Goal: Task Accomplishment & Management: Complete application form

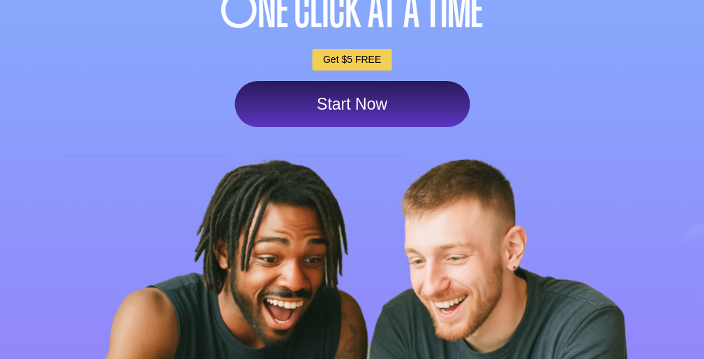
scroll to position [345, 0]
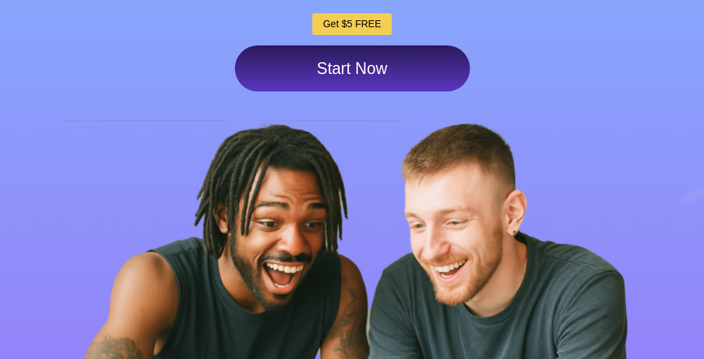
click at [420, 91] on link "Start Now" at bounding box center [351, 68] width 235 height 46
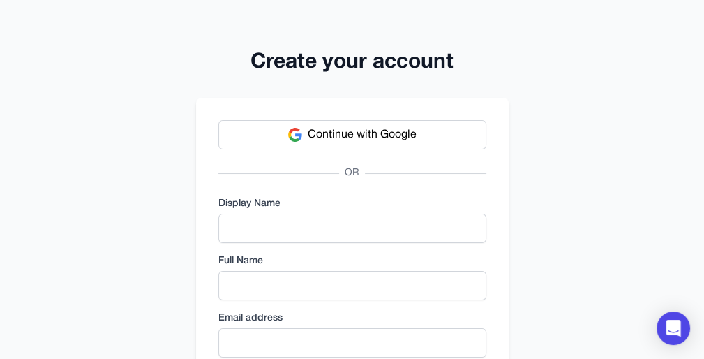
click at [435, 140] on button "Continue with Google" at bounding box center [352, 134] width 268 height 29
click at [439, 136] on button "Continue with Google" at bounding box center [352, 134] width 268 height 29
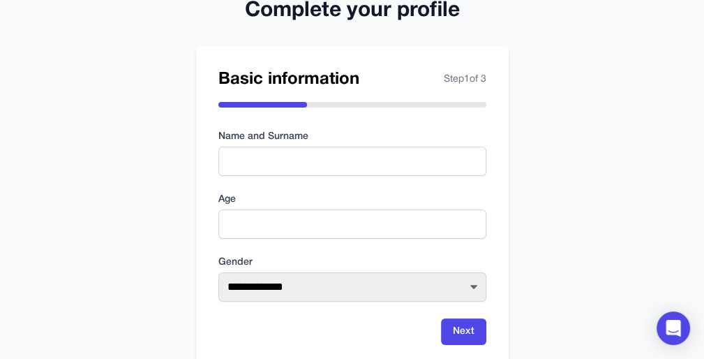
scroll to position [92, 0]
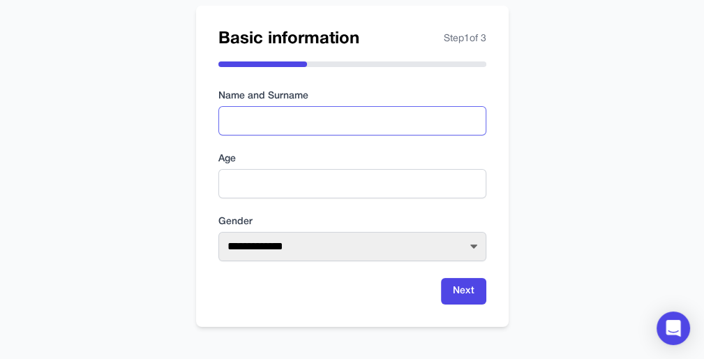
click at [349, 120] on input "text" at bounding box center [352, 120] width 268 height 29
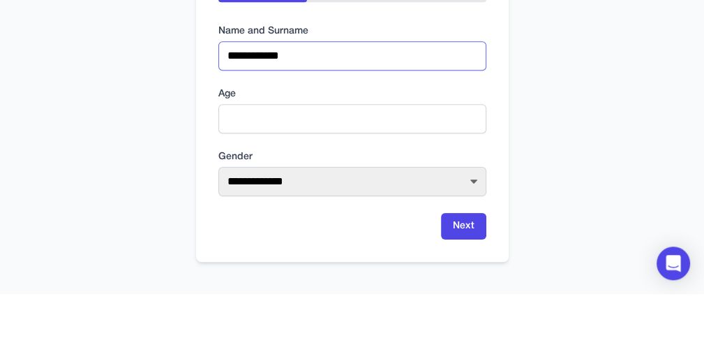
type input "**********"
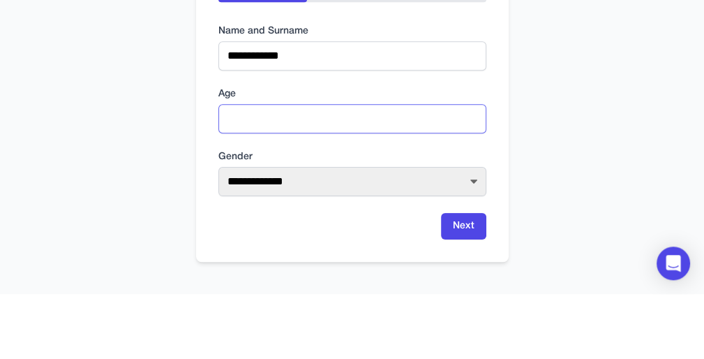
click at [353, 184] on input "number" at bounding box center [352, 183] width 268 height 29
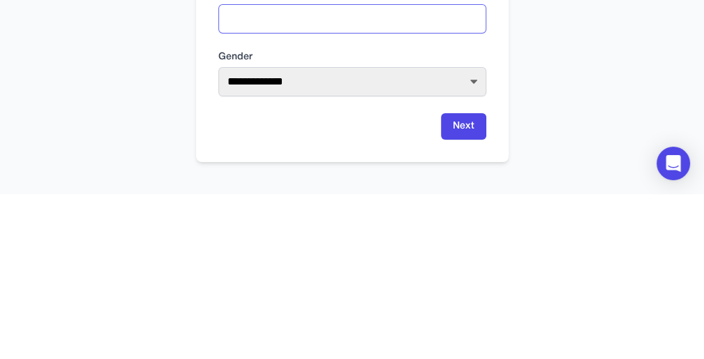
type input "**"
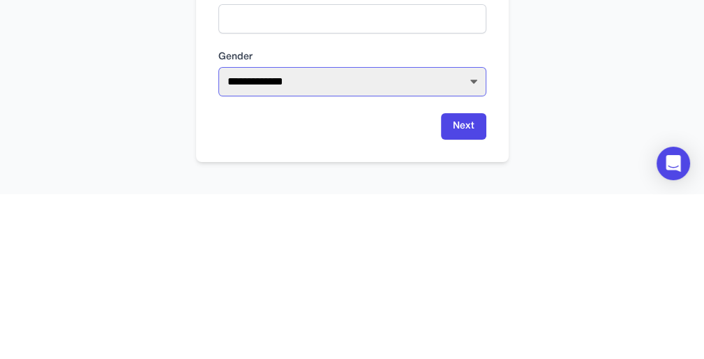
click at [483, 246] on select "**********" at bounding box center [352, 246] width 268 height 29
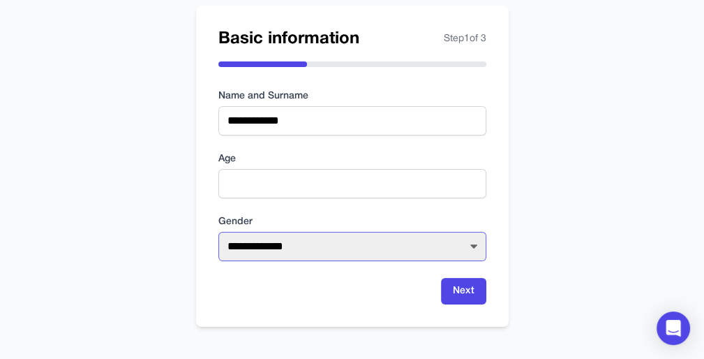
select select "****"
click at [218, 232] on select "**********" at bounding box center [352, 246] width 268 height 29
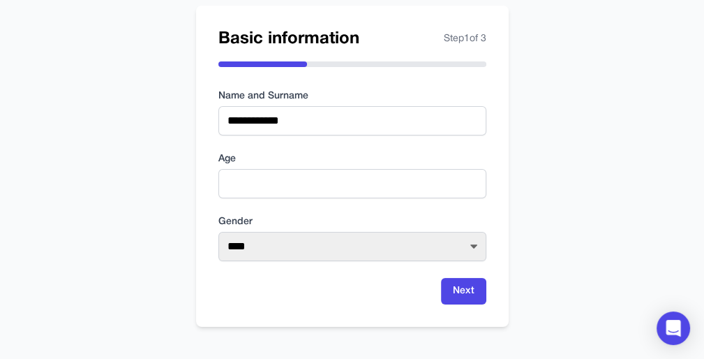
click at [476, 285] on button "Next" at bounding box center [463, 291] width 45 height 27
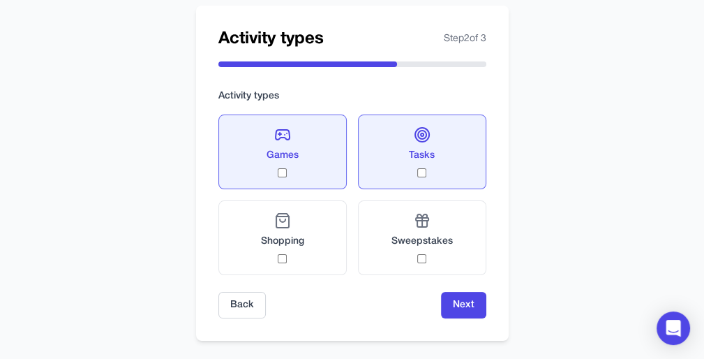
click at [462, 292] on button "Next" at bounding box center [463, 305] width 45 height 27
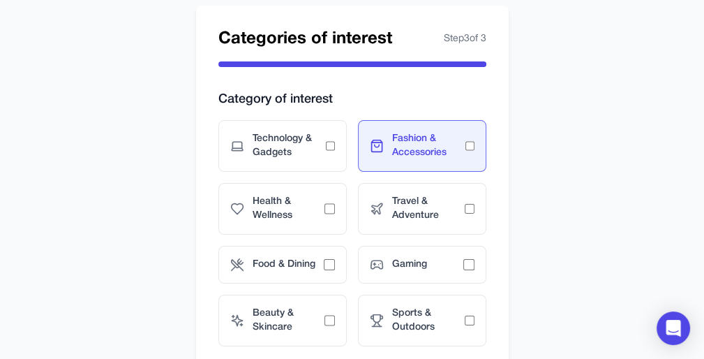
click at [314, 216] on span "Health & Wellness" at bounding box center [289, 209] width 73 height 28
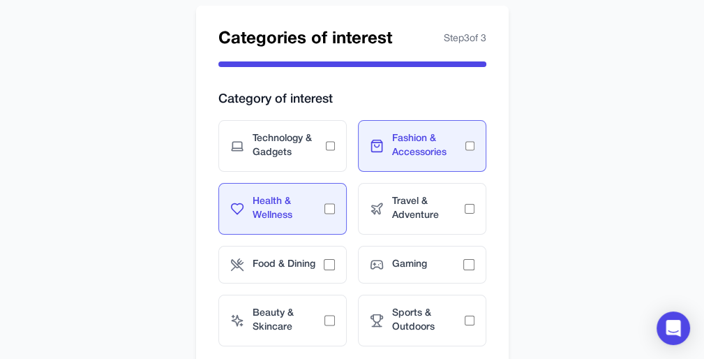
click at [315, 141] on span "Technology & Gadgets" at bounding box center [289, 146] width 73 height 28
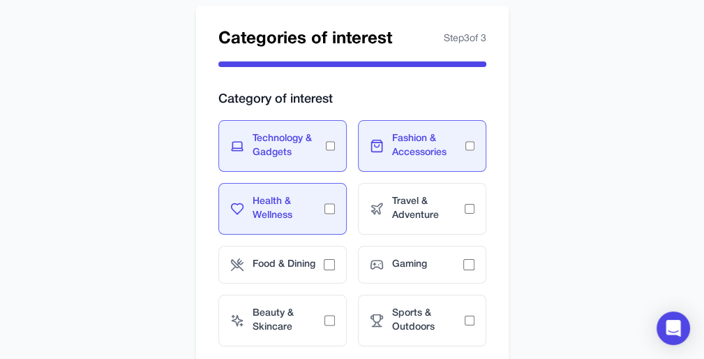
click at [310, 268] on span "Food & Dining" at bounding box center [288, 264] width 71 height 14
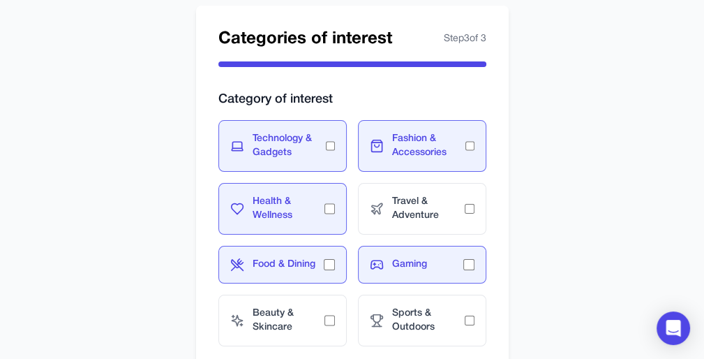
click at [449, 316] on span "Sports & Outdoors" at bounding box center [428, 320] width 73 height 28
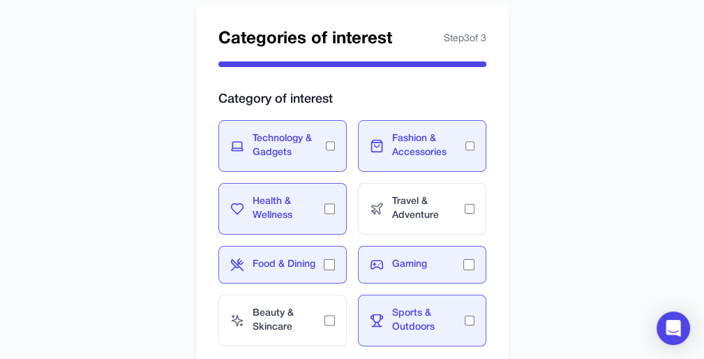
click at [301, 312] on span "Beauty & Skincare" at bounding box center [289, 320] width 73 height 28
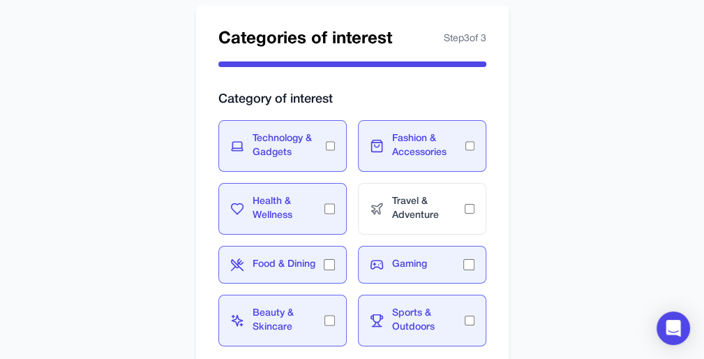
click at [452, 209] on span "Travel & Adventure" at bounding box center [428, 209] width 73 height 28
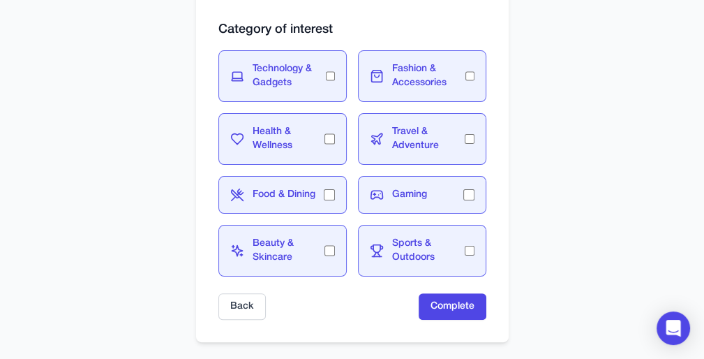
scroll to position [177, 0]
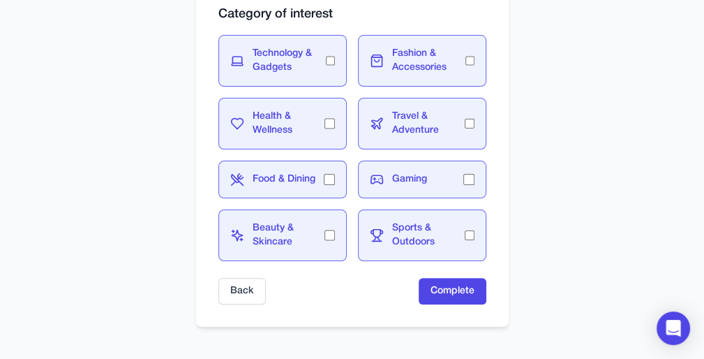
click at [434, 292] on button "Complete" at bounding box center [453, 291] width 68 height 27
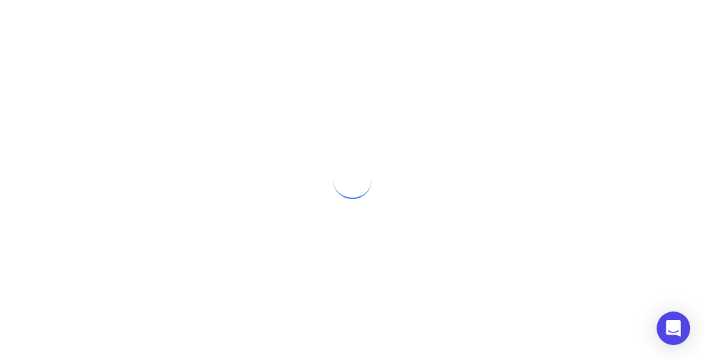
scroll to position [0, 0]
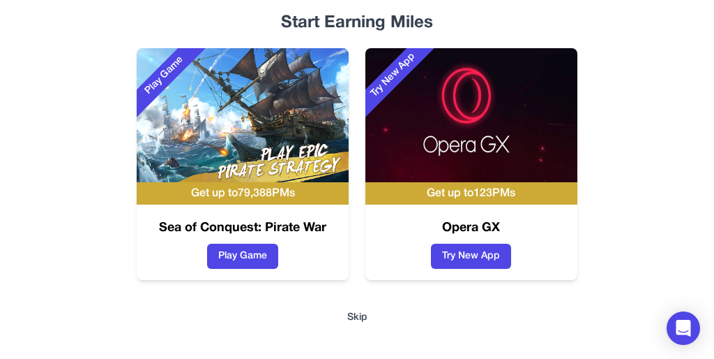
click at [256, 258] on button "Play Game" at bounding box center [242, 255] width 71 height 25
click at [354, 312] on button "Skip" at bounding box center [357, 317] width 20 height 14
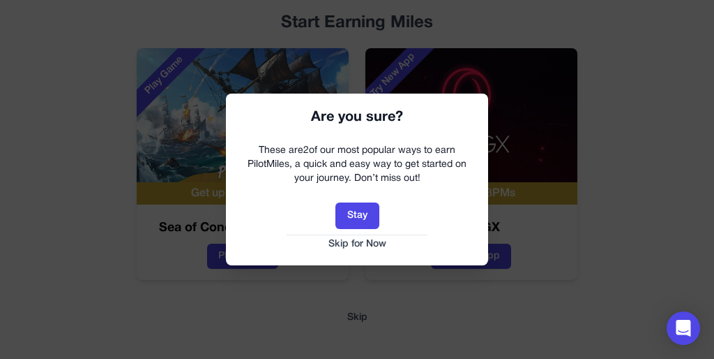
click at [377, 240] on button "Skip for Now" at bounding box center [357, 244] width 234 height 14
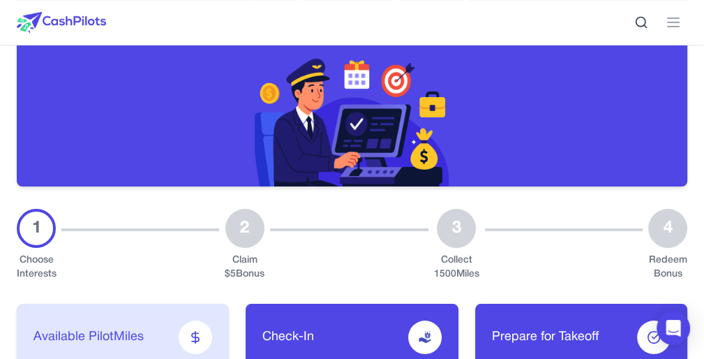
scroll to position [162, 0]
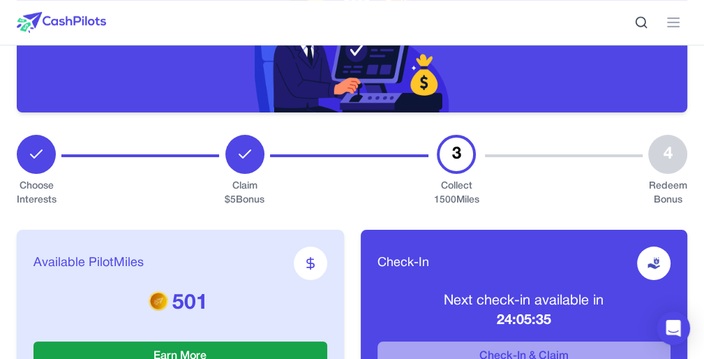
scroll to position [229, 0]
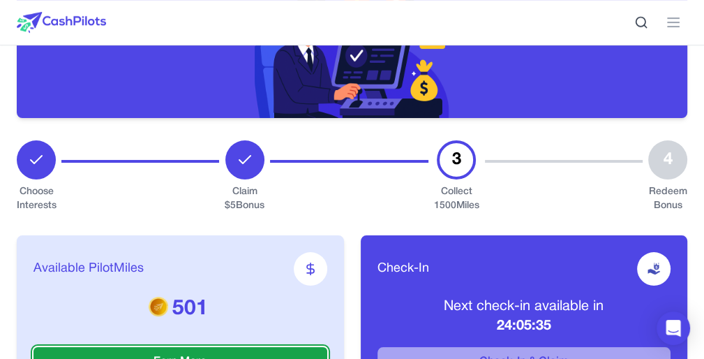
click at [289, 347] on button "Earn More" at bounding box center [180, 361] width 294 height 29
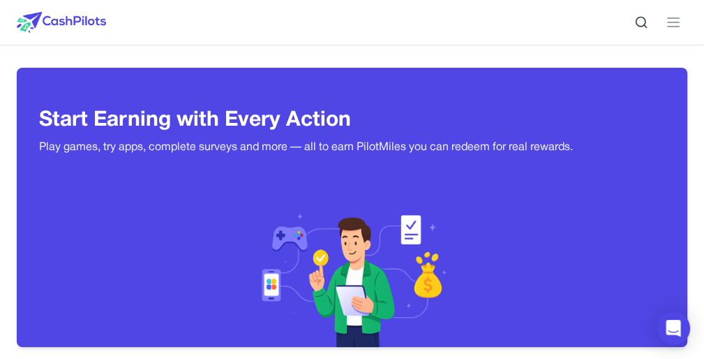
click at [0, 0] on span "Redeem" at bounding box center [0, 0] width 0 height 0
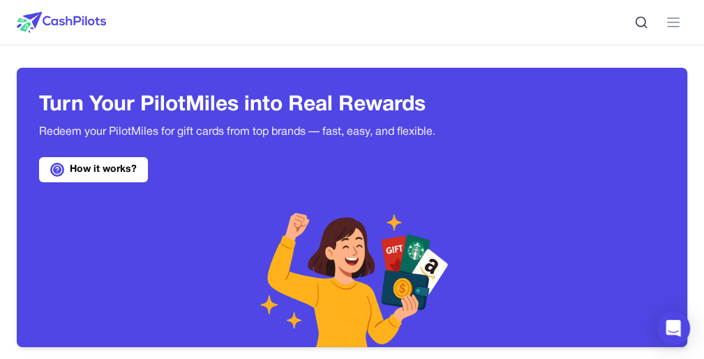
click at [0, 0] on span "Earn" at bounding box center [0, 0] width 0 height 0
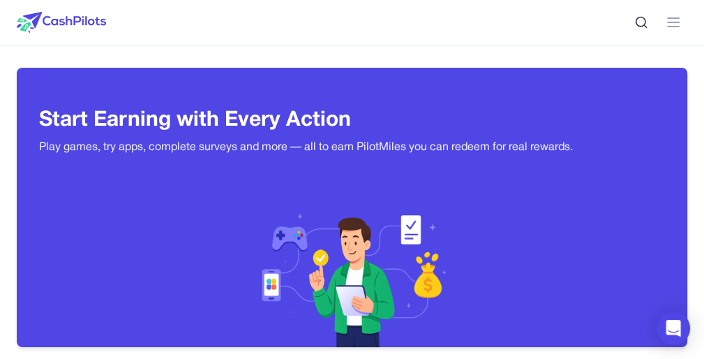
click at [0, 0] on div "Enjoy fun games and earn" at bounding box center [0, 0] width 0 height 0
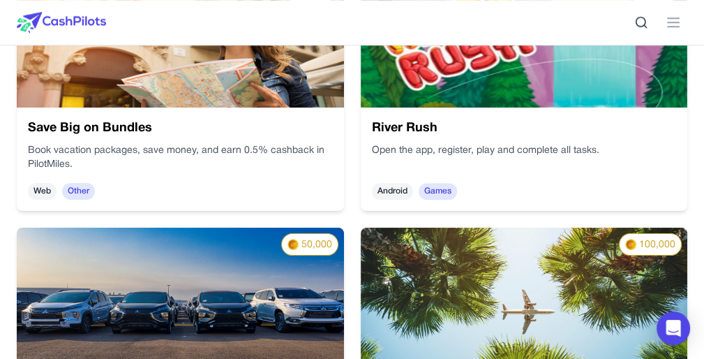
scroll to position [767, 0]
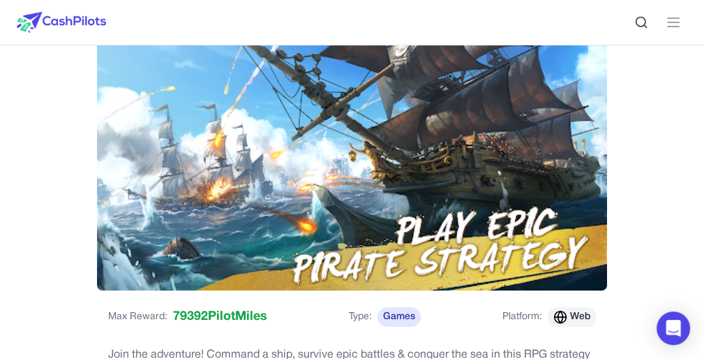
scroll to position [100, 0]
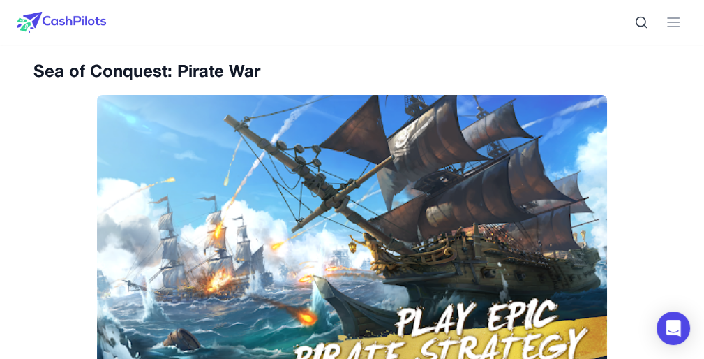
scroll to position [0, 0]
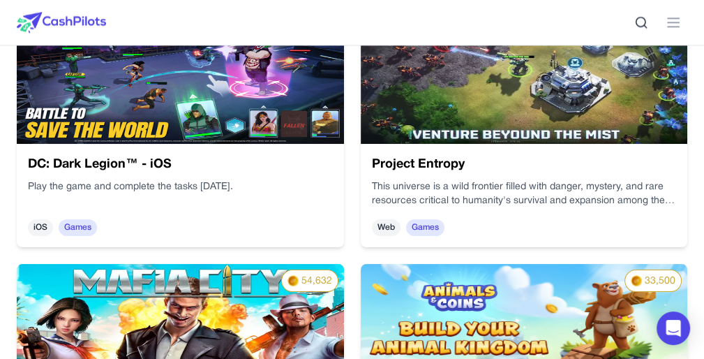
scroll to position [1239, 0]
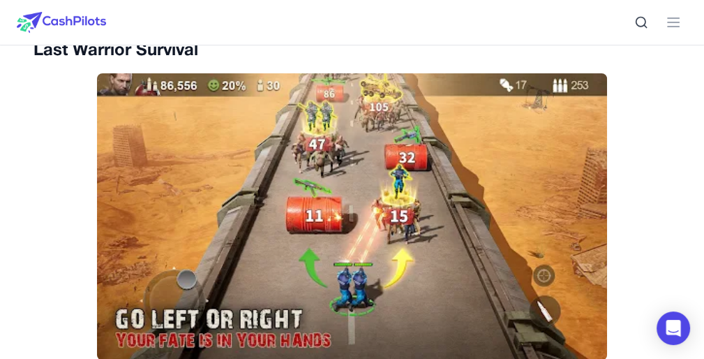
scroll to position [71, 0]
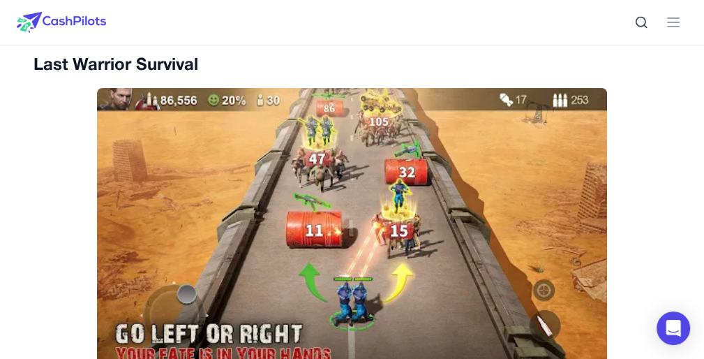
scroll to position [0, 0]
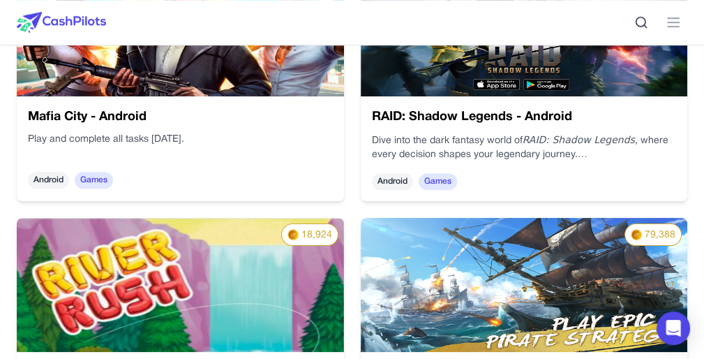
scroll to position [516, 0]
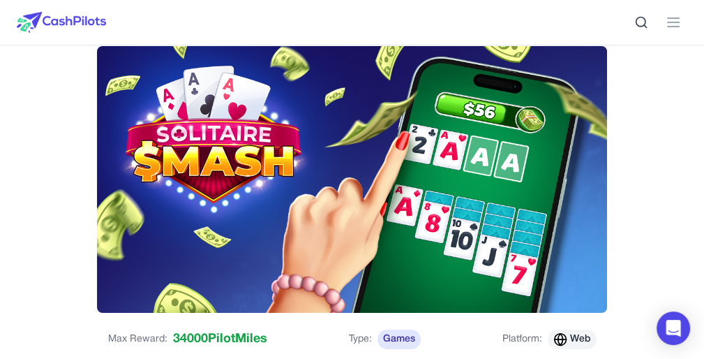
scroll to position [59, 0]
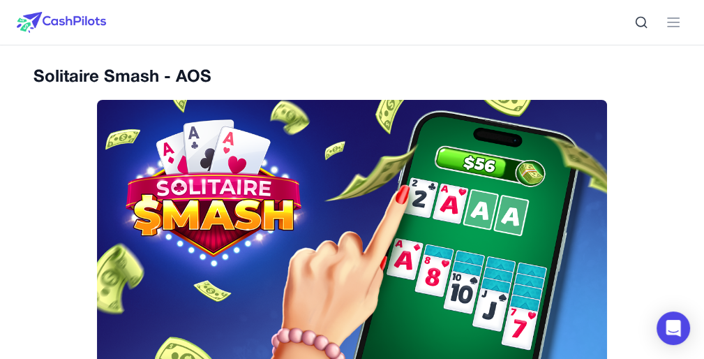
scroll to position [0, 0]
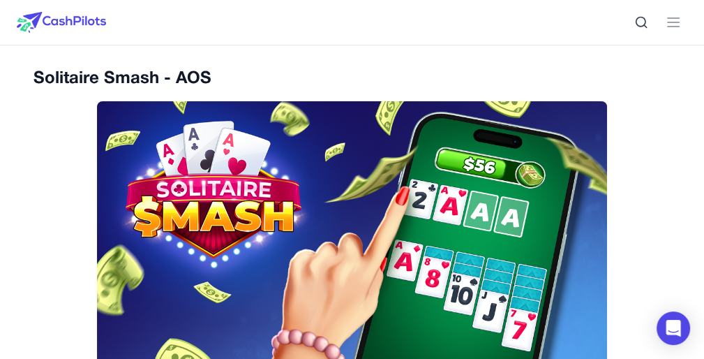
click at [0, 0] on span "Win Big" at bounding box center [0, 0] width 0 height 0
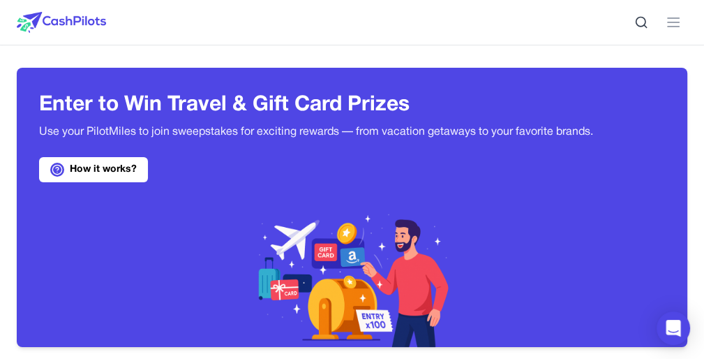
click at [0, 0] on span "Earn" at bounding box center [0, 0] width 0 height 0
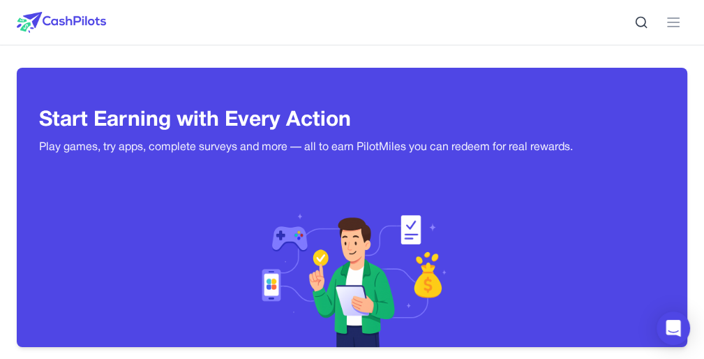
click at [0, 0] on div "Share opinions for PilotMiles" at bounding box center [0, 0] width 0 height 0
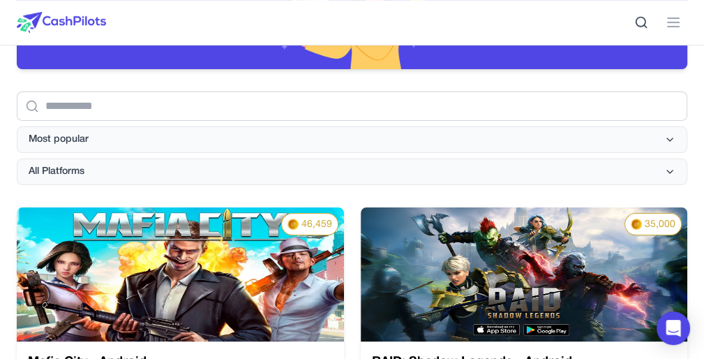
scroll to position [227, 0]
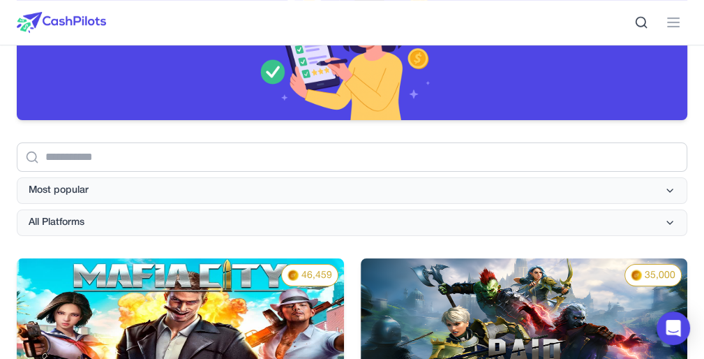
click at [0, 0] on link "Earn" at bounding box center [0, 0] width 0 height 0
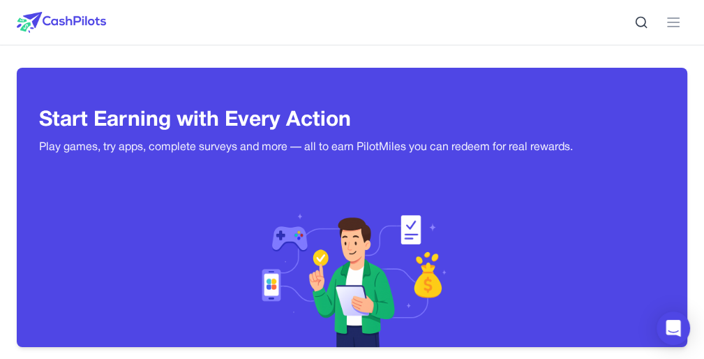
click at [0, 0] on span "Earn" at bounding box center [0, 0] width 0 height 0
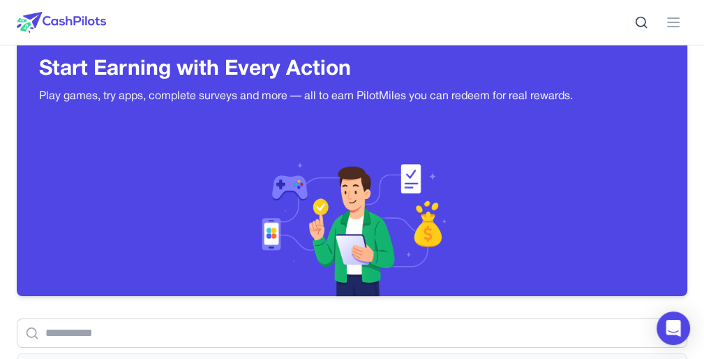
scroll to position [47, 0]
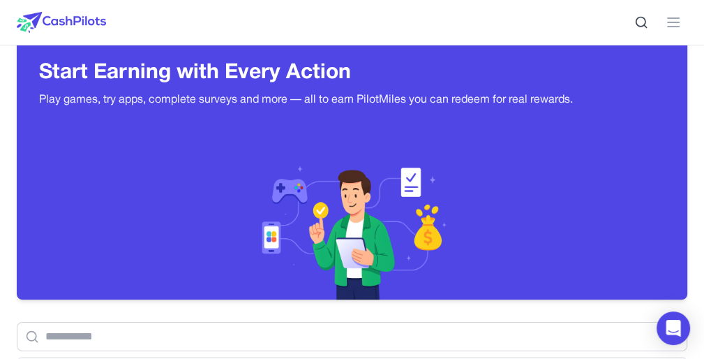
click at [0, 0] on span "Earn" at bounding box center [0, 0] width 0 height 0
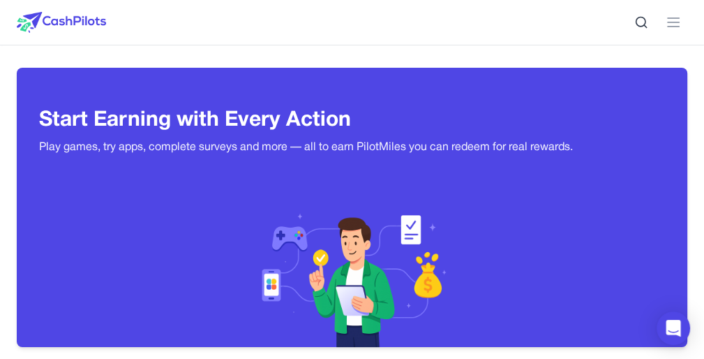
click at [0, 0] on span "Earn" at bounding box center [0, 0] width 0 height 0
click at [0, 0] on link "Earn" at bounding box center [0, 0] width 0 height 0
click at [0, 0] on span "Earn" at bounding box center [0, 0] width 0 height 0
click at [572, 22] on div "Earn Play Games Enjoy fun games and earn Try New App Test new app for rewards T…" at bounding box center [352, 22] width 670 height 45
click at [0, 0] on span "Search" at bounding box center [0, 0] width 0 height 0
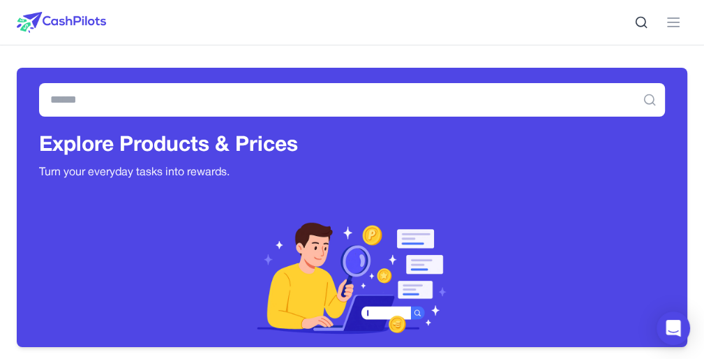
click at [0, 0] on span "Earn" at bounding box center [0, 0] width 0 height 0
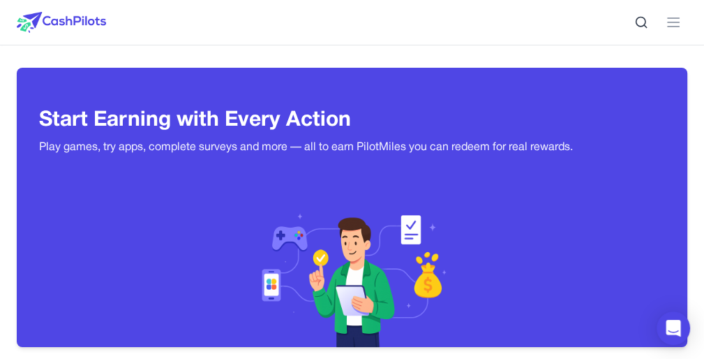
click at [0, 0] on div "Join service, get rewards" at bounding box center [0, 0] width 0 height 0
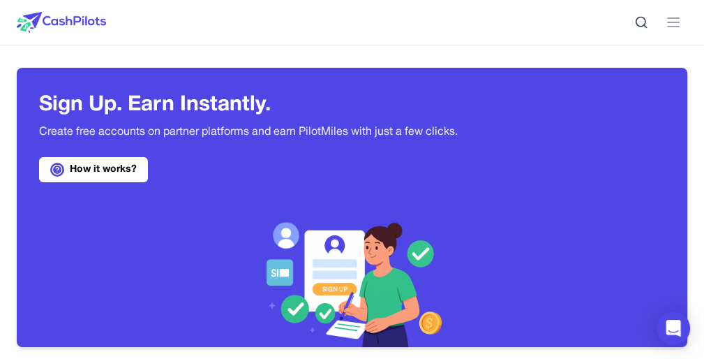
click at [0, 0] on span "Earn" at bounding box center [0, 0] width 0 height 0
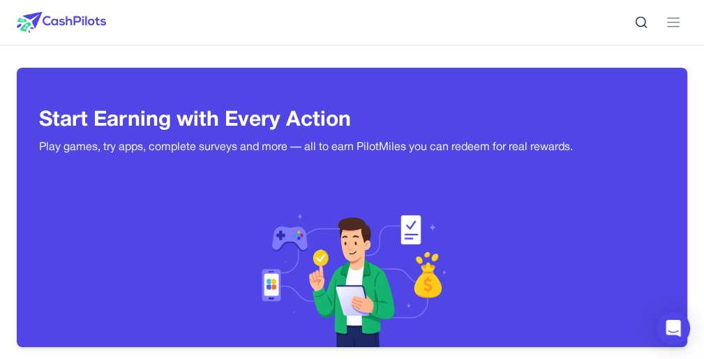
click at [0, 0] on span "Earn" at bounding box center [0, 0] width 0 height 0
click at [0, 0] on span "Search" at bounding box center [0, 0] width 0 height 0
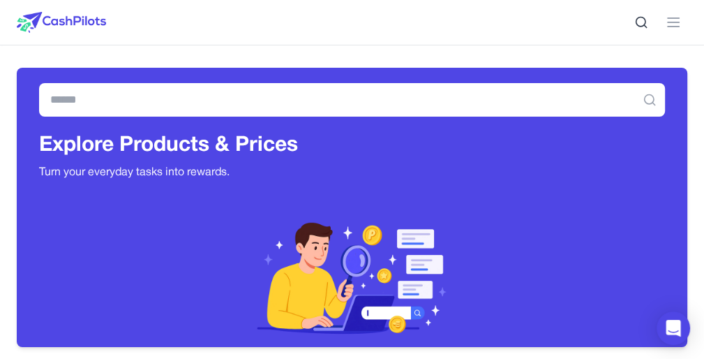
click at [0, 0] on span "Earn" at bounding box center [0, 0] width 0 height 0
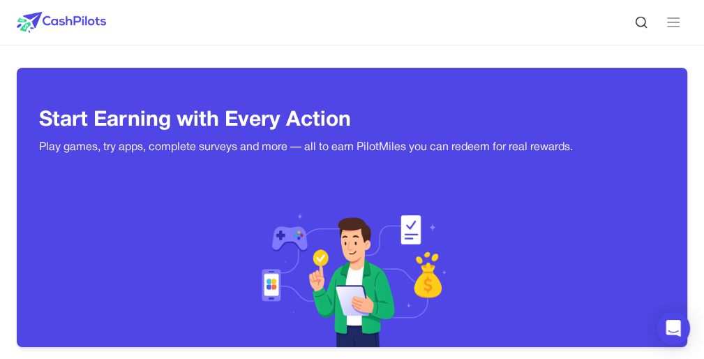
click at [0, 0] on div "Take Surveys" at bounding box center [0, 0] width 0 height 0
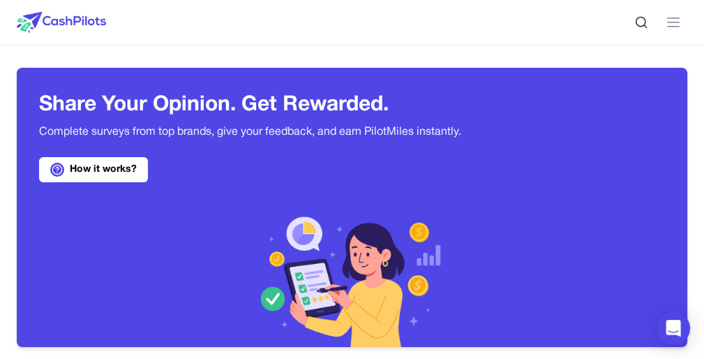
click at [0, 0] on link "Earn" at bounding box center [0, 0] width 0 height 0
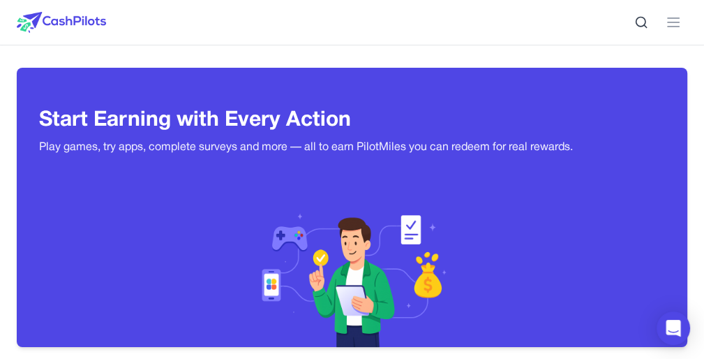
click at [0, 0] on span "Search" at bounding box center [0, 0] width 0 height 0
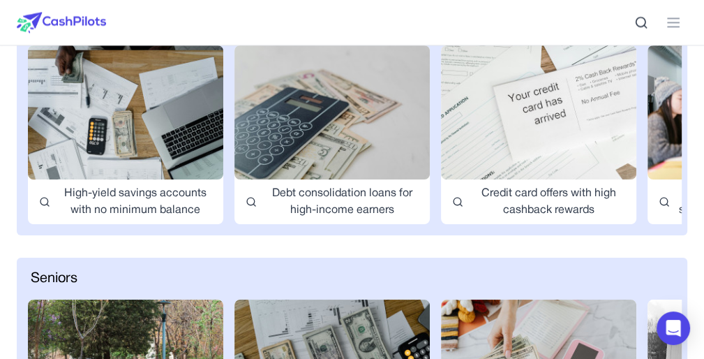
scroll to position [1389, 0]
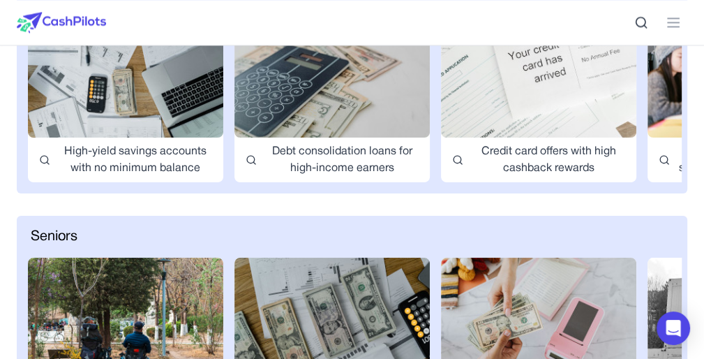
click at [0, 0] on span "Earn" at bounding box center [0, 0] width 0 height 0
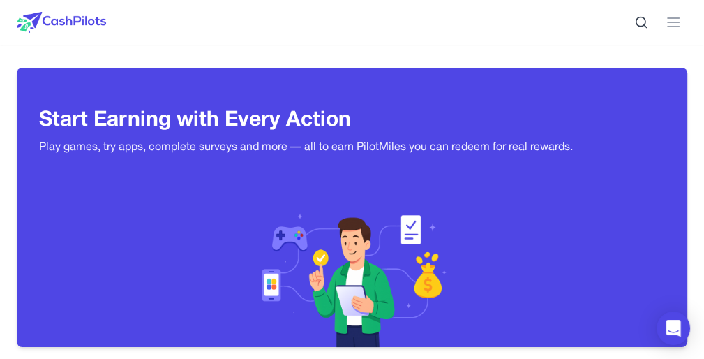
click at [0, 0] on div "Read Articles" at bounding box center [0, 0] width 0 height 0
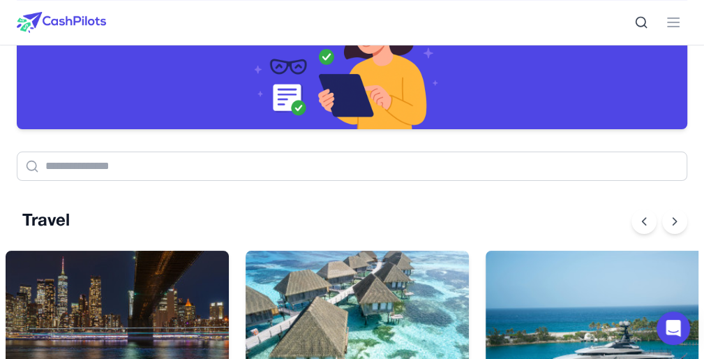
scroll to position [310, 0]
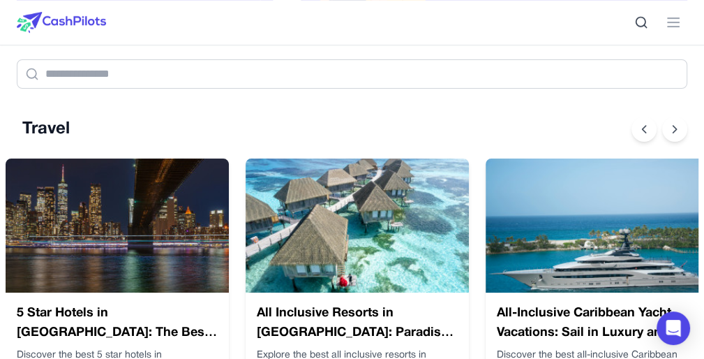
click at [143, 292] on div "5 Star Hotels in [GEOGRAPHIC_DATA]: The Best Luxury Stays in [GEOGRAPHIC_DATA] …" at bounding box center [117, 349] width 223 height 114
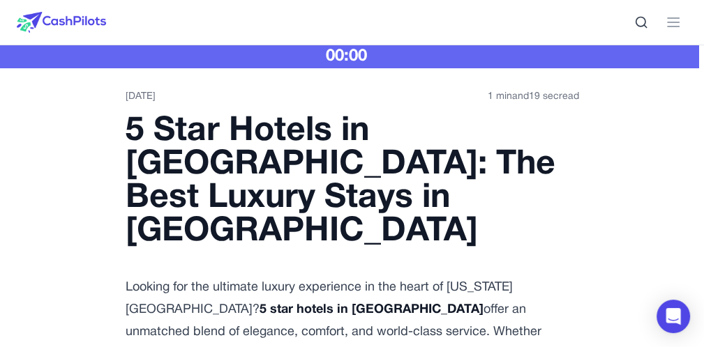
scroll to position [1, 0]
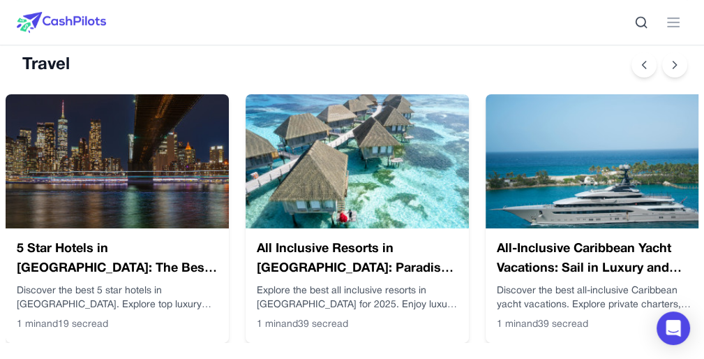
scroll to position [366, 0]
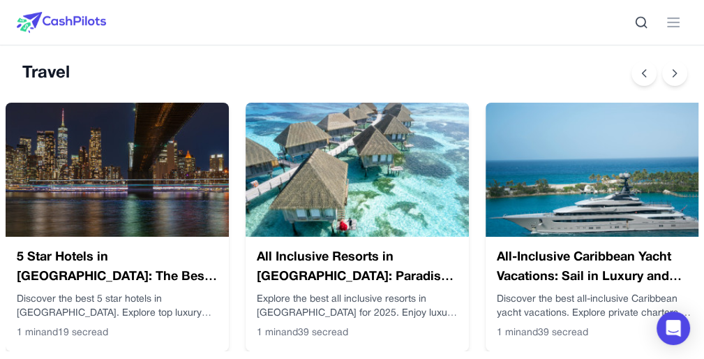
click at [398, 248] on h3 "All Inclusive Resorts in [GEOGRAPHIC_DATA]: Paradise Made Easy" at bounding box center [357, 267] width 201 height 39
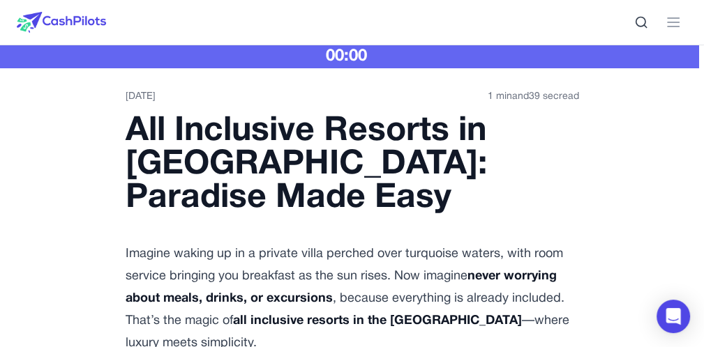
click at [532, 92] on time "1 min and 39 sec read" at bounding box center [533, 97] width 91 height 14
click at [376, 50] on div "00:00" at bounding box center [346, 56] width 704 height 22
click at [371, 57] on div "00:00" at bounding box center [346, 56] width 704 height 22
click at [0, 0] on span "501" at bounding box center [0, 0] width 0 height 0
click at [0, 0] on link "Transaction History" at bounding box center [0, 0] width 0 height 0
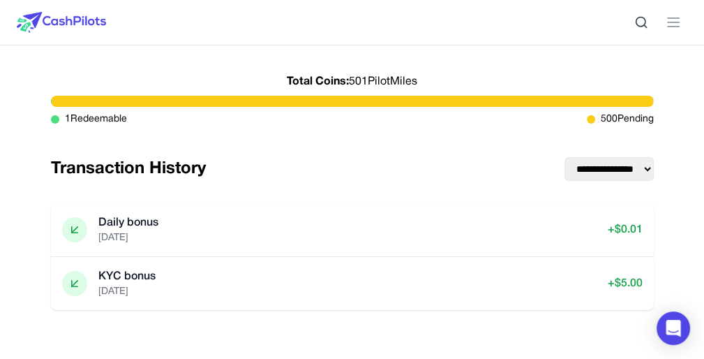
click at [0, 0] on span "Earn" at bounding box center [0, 0] width 0 height 0
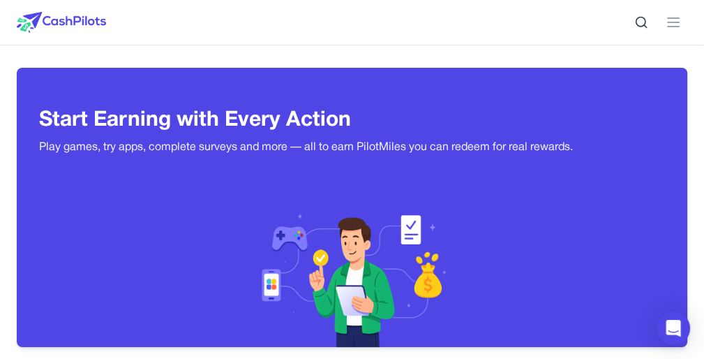
click at [0, 0] on div "Explore Services" at bounding box center [0, 0] width 0 height 0
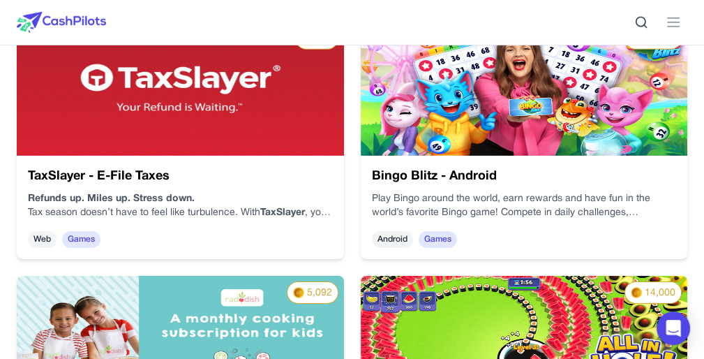
scroll to position [2997, 0]
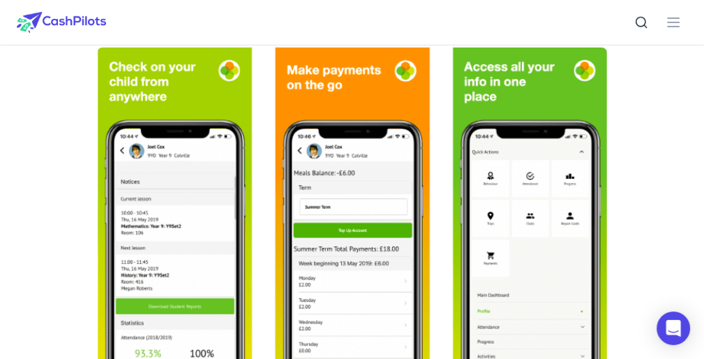
scroll to position [59, 0]
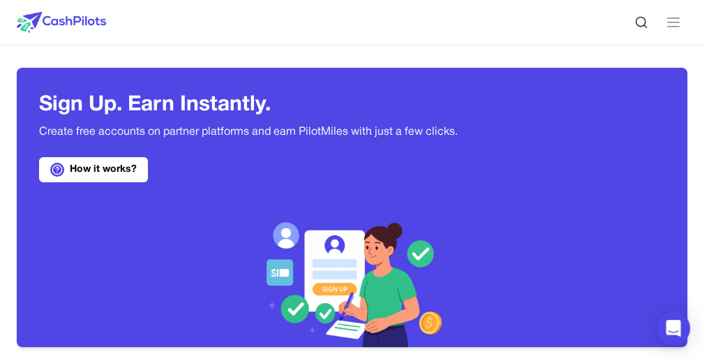
scroll to position [115, 0]
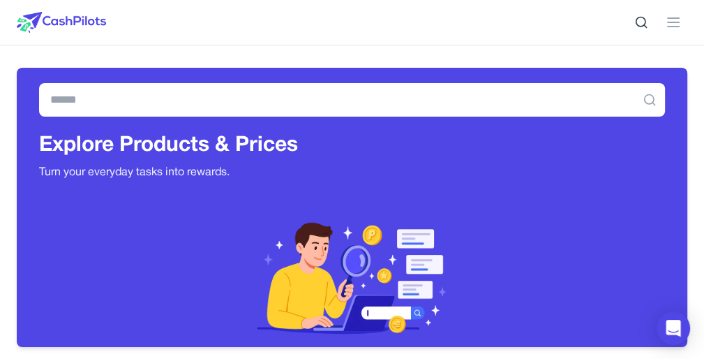
scroll to position [115, 0]
